Goal: Check status: Check status

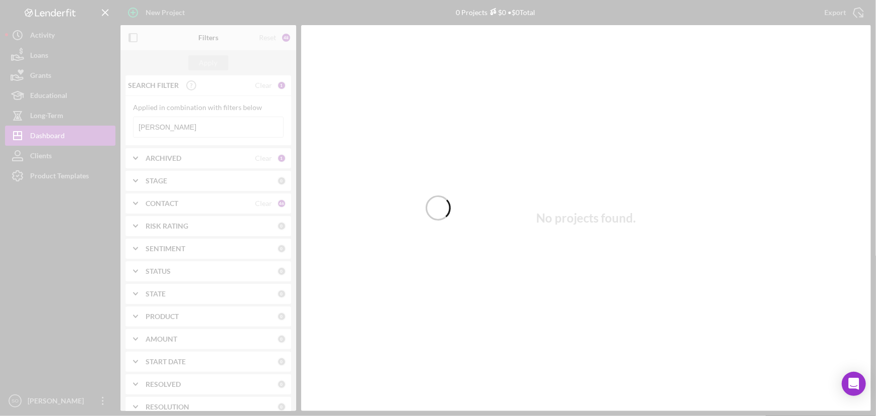
click at [204, 132] on input "[PERSON_NAME]" at bounding box center [209, 127] width 150 height 20
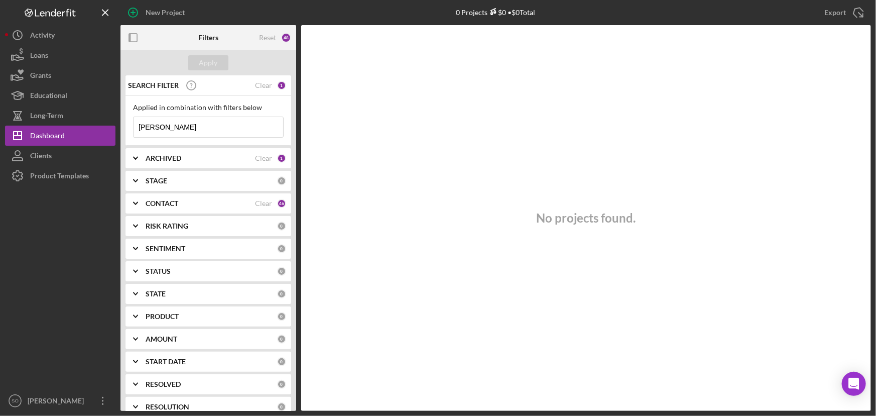
drag, startPoint x: 205, startPoint y: 131, endPoint x: 131, endPoint y: 124, distance: 74.0
click at [131, 124] on div "Applied in combination with filters below [PERSON_NAME] Icon/Menu Close" at bounding box center [208, 121] width 166 height 50
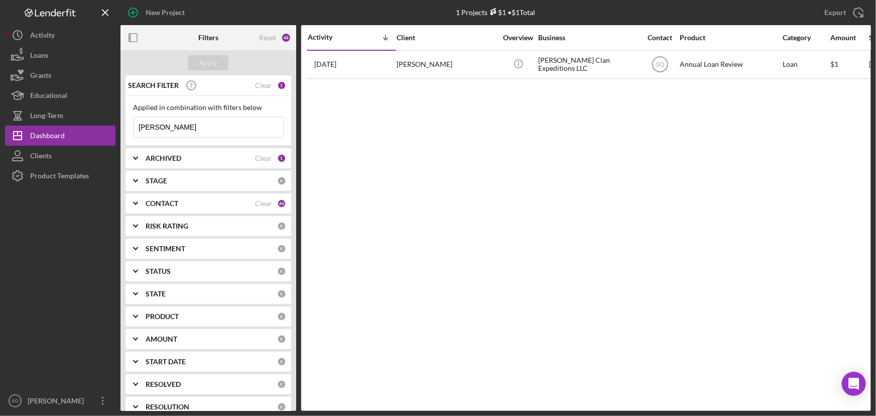
type input "[PERSON_NAME]"
click at [219, 163] on div "ARCHIVED Clear 1" at bounding box center [216, 158] width 141 height 20
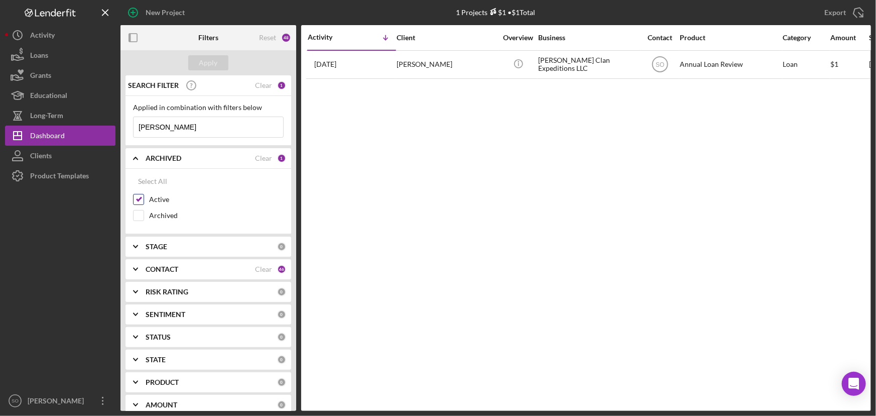
click at [140, 198] on input "Active" at bounding box center [139, 199] width 10 height 10
checkbox input "false"
click at [140, 211] on input "Archived" at bounding box center [139, 215] width 10 height 10
checkbox input "true"
click at [211, 63] on div "Apply" at bounding box center [208, 62] width 19 height 15
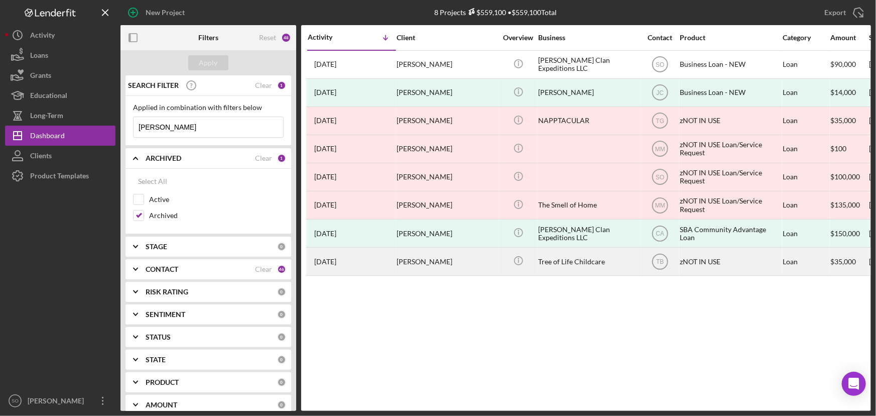
click at [444, 264] on div "[PERSON_NAME]" at bounding box center [447, 261] width 100 height 27
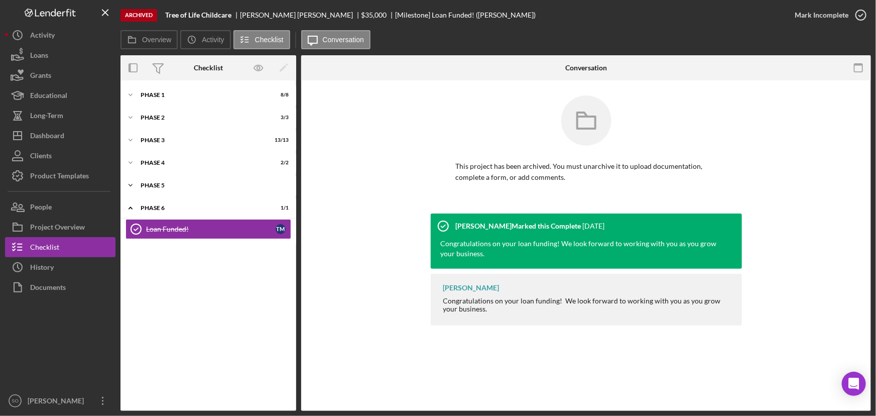
click at [156, 186] on div "Phase 5" at bounding box center [212, 185] width 143 height 6
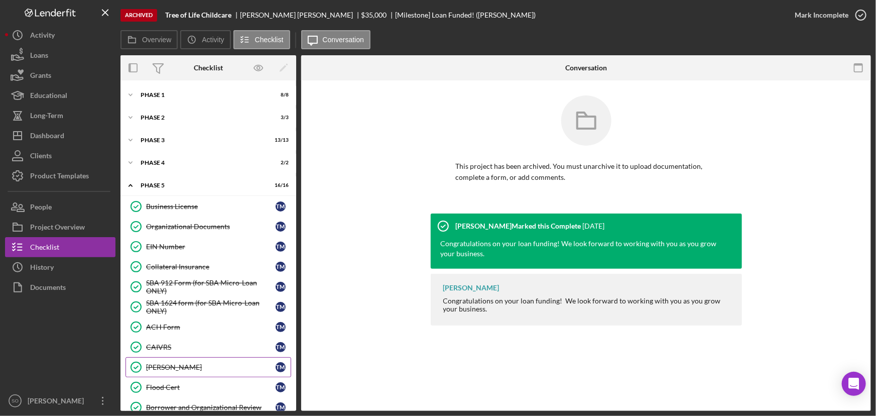
scroll to position [163, 0]
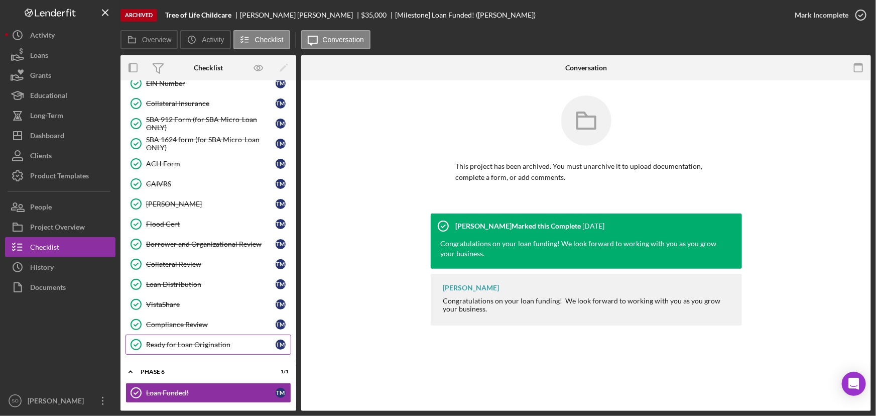
click at [198, 340] on div "Ready for Loan Origination" at bounding box center [211, 344] width 130 height 8
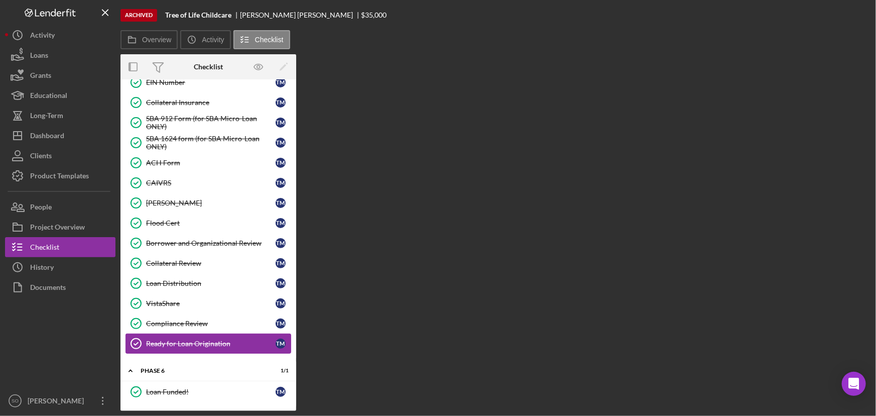
scroll to position [163, 0]
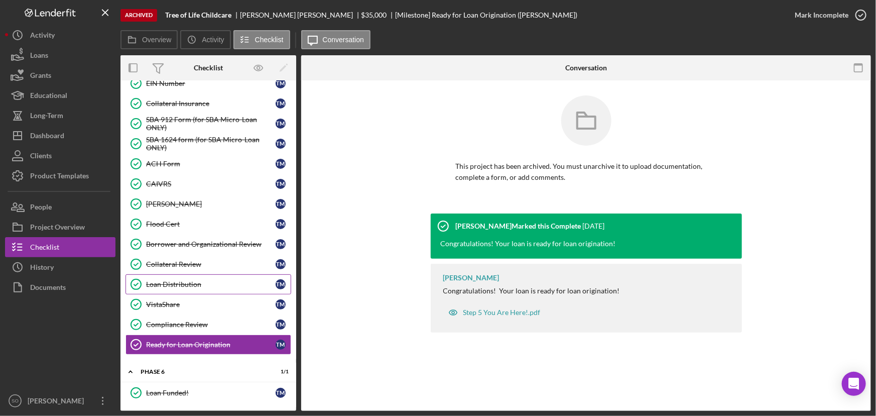
click at [176, 274] on link "Loan Distribution Loan Distribution T M" at bounding box center [208, 284] width 166 height 20
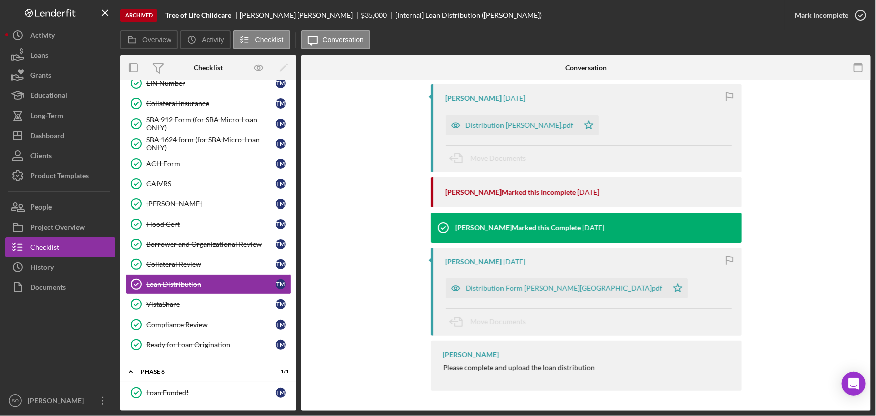
scroll to position [27, 0]
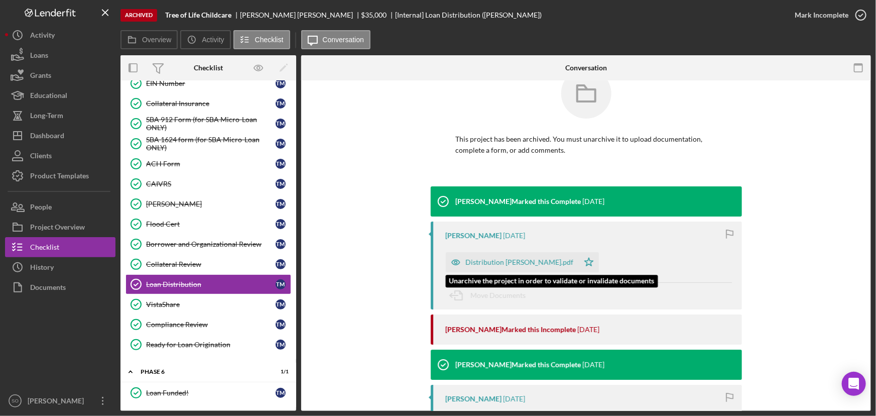
click at [493, 265] on div "Distribution [PERSON_NAME].pdf" at bounding box center [520, 262] width 108 height 8
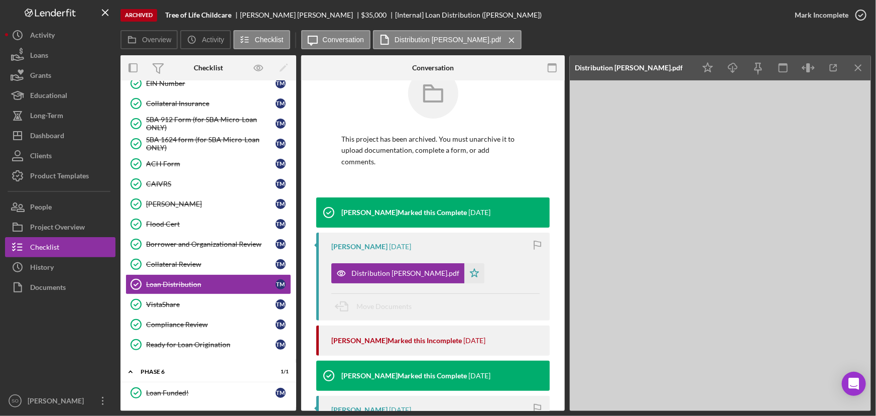
scroll to position [0, 0]
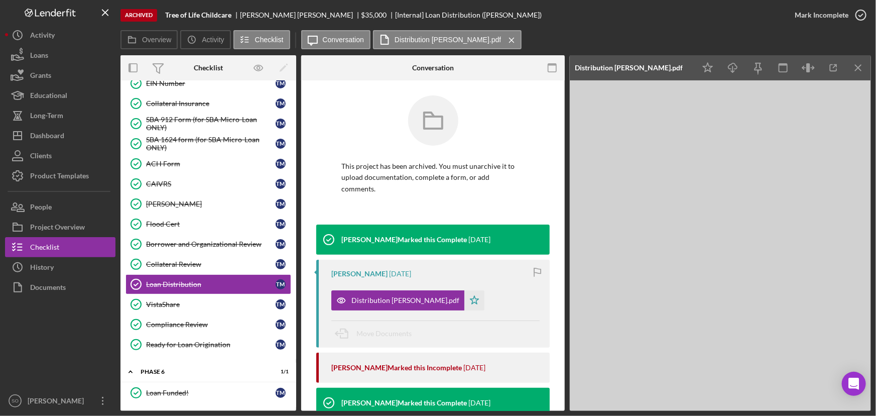
click at [582, 16] on div "Archived Tree of Life Childcare [PERSON_NAME] $35,000 [Internal] Loan Distribut…" at bounding box center [452, 15] width 664 height 30
click at [59, 285] on div "Documents" at bounding box center [48, 288] width 36 height 23
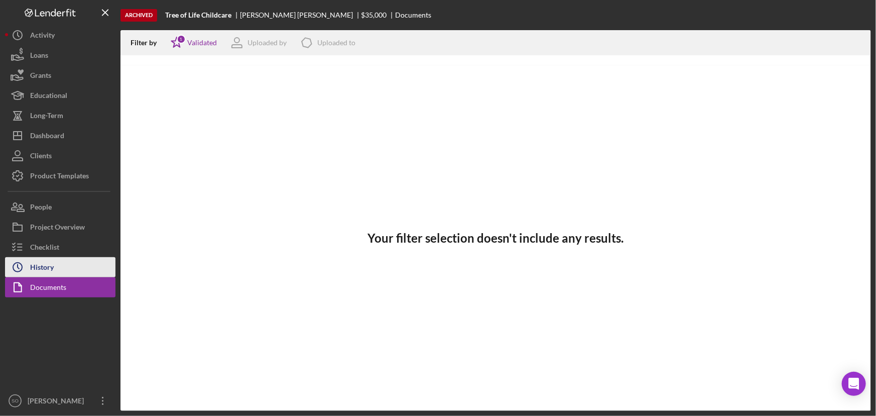
click at [53, 261] on div "History" at bounding box center [42, 268] width 24 height 23
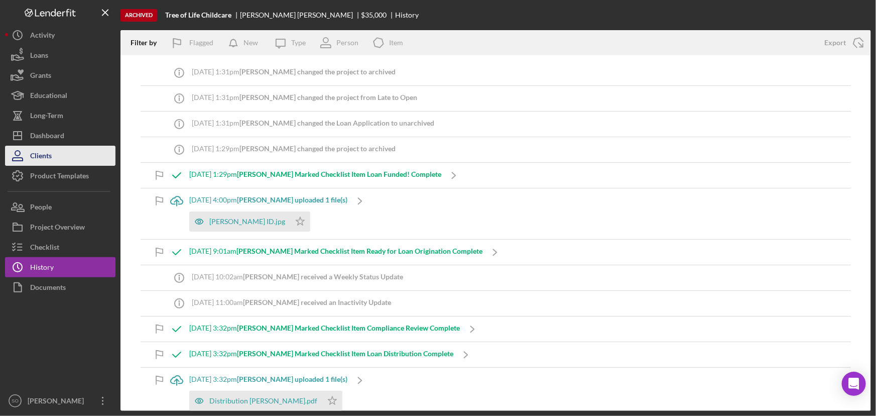
click at [54, 159] on button "Clients" at bounding box center [60, 156] width 110 height 20
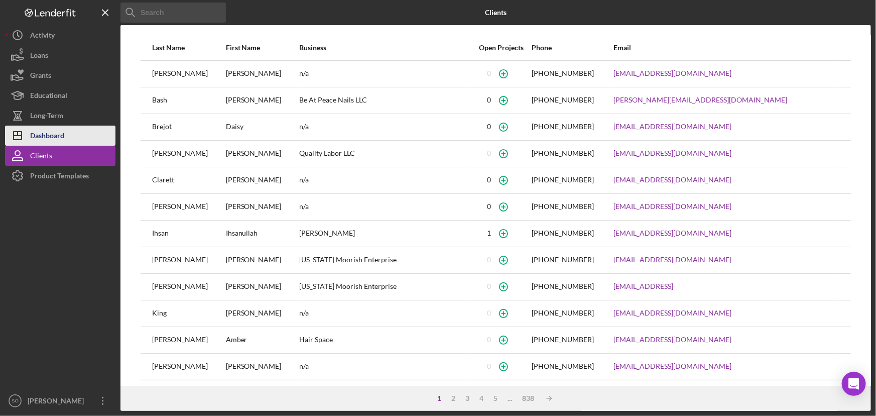
click at [50, 133] on div "Dashboard" at bounding box center [47, 136] width 34 height 23
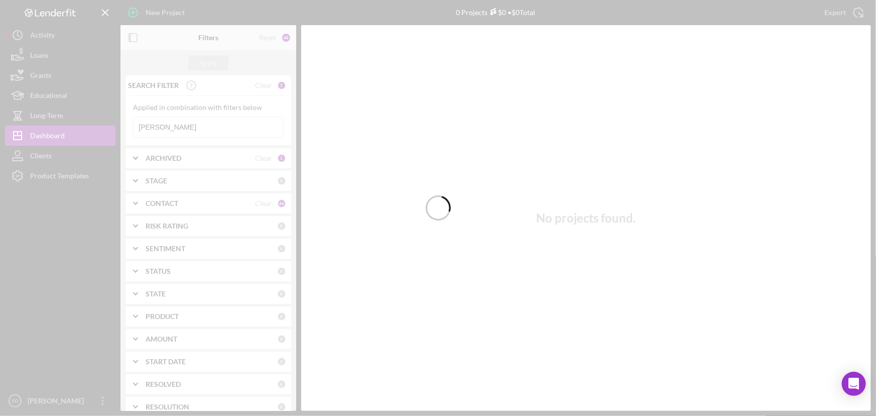
click at [162, 127] on div at bounding box center [438, 208] width 876 height 416
